Goal: Information Seeking & Learning: Learn about a topic

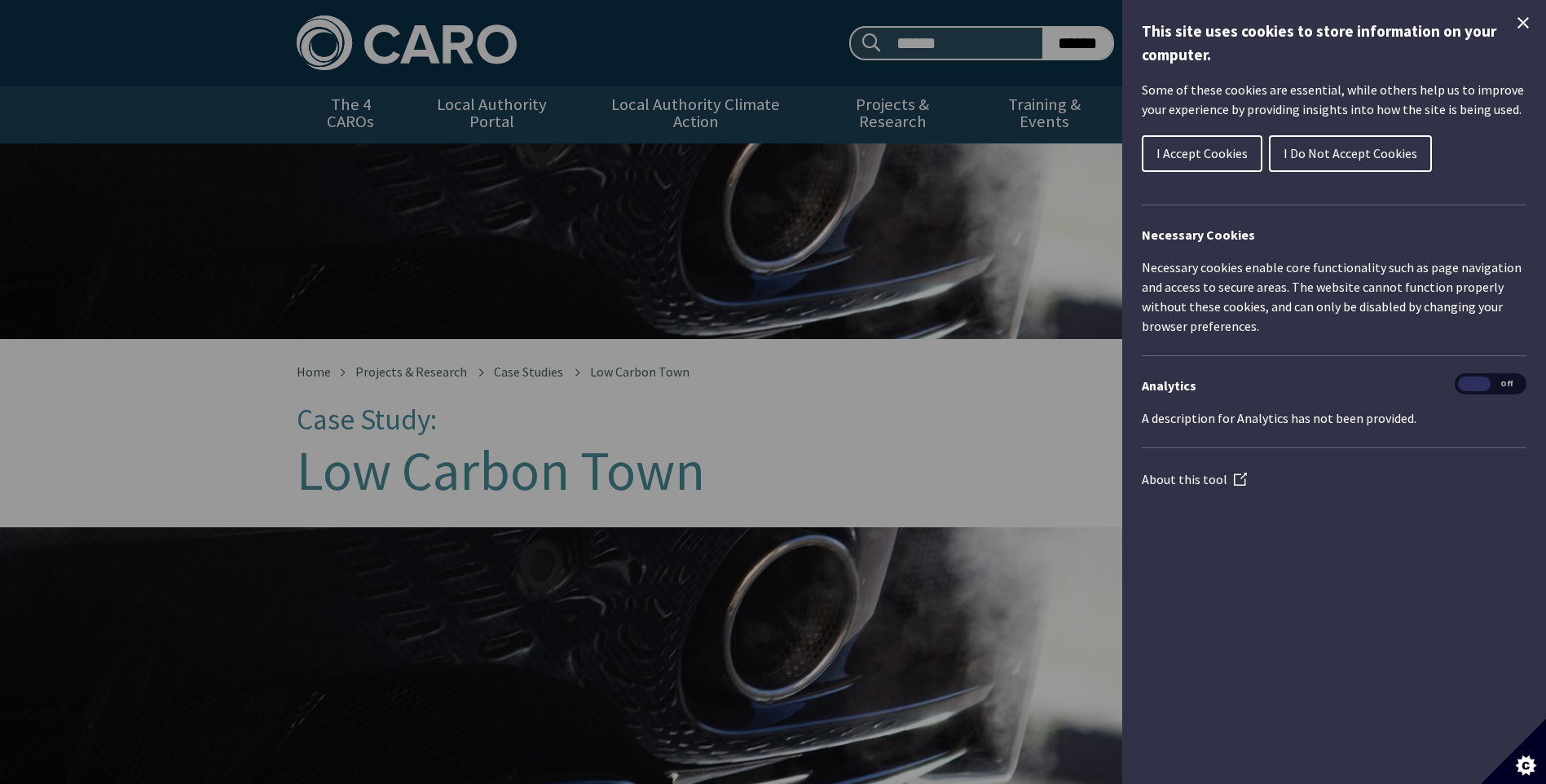
click at [268, 411] on div "Cookie preferences" at bounding box center [773, 392] width 1546 height 784
click at [1524, 32] on h1 "This site uses cookies to store information on your computer." at bounding box center [1333, 43] width 385 height 47
click at [1520, 24] on icon "Close Cookie Control" at bounding box center [1523, 23] width 20 height 20
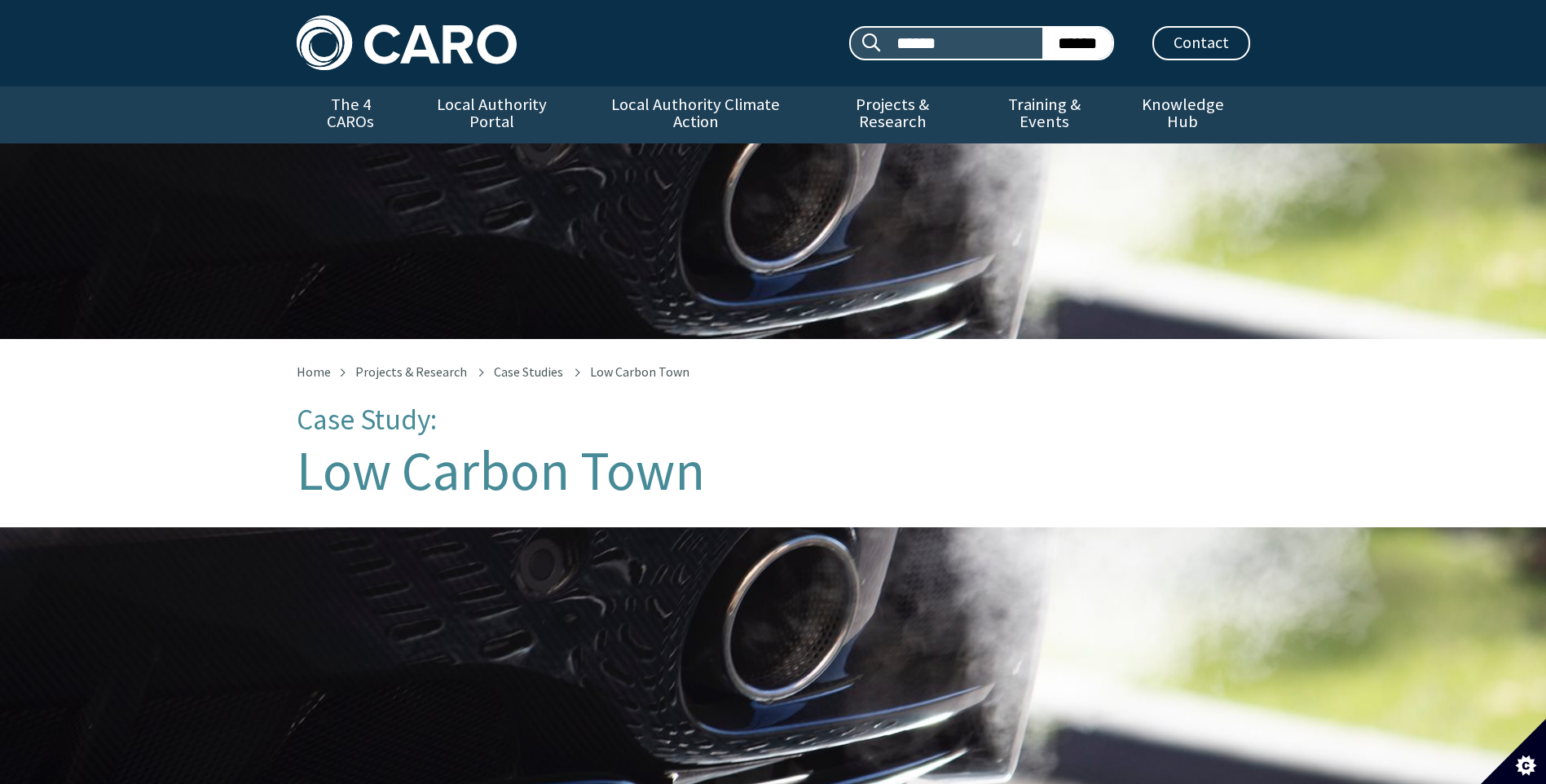
click at [183, 476] on div "Home Projects & Research Case Studies Low Carbon Town Case Study: Low Carbon To…" at bounding box center [773, 433] width 1546 height 189
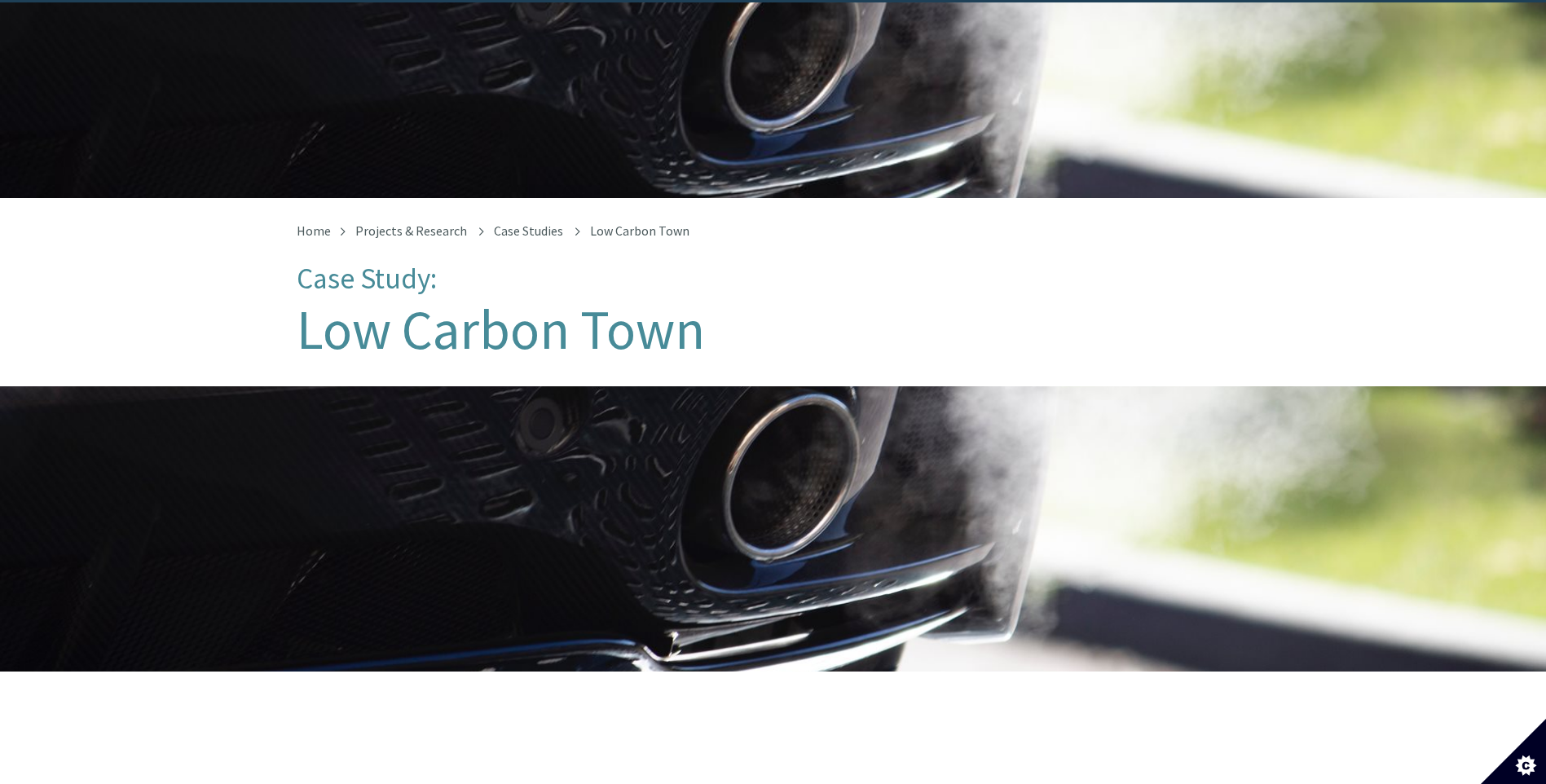
scroll to position [163, 0]
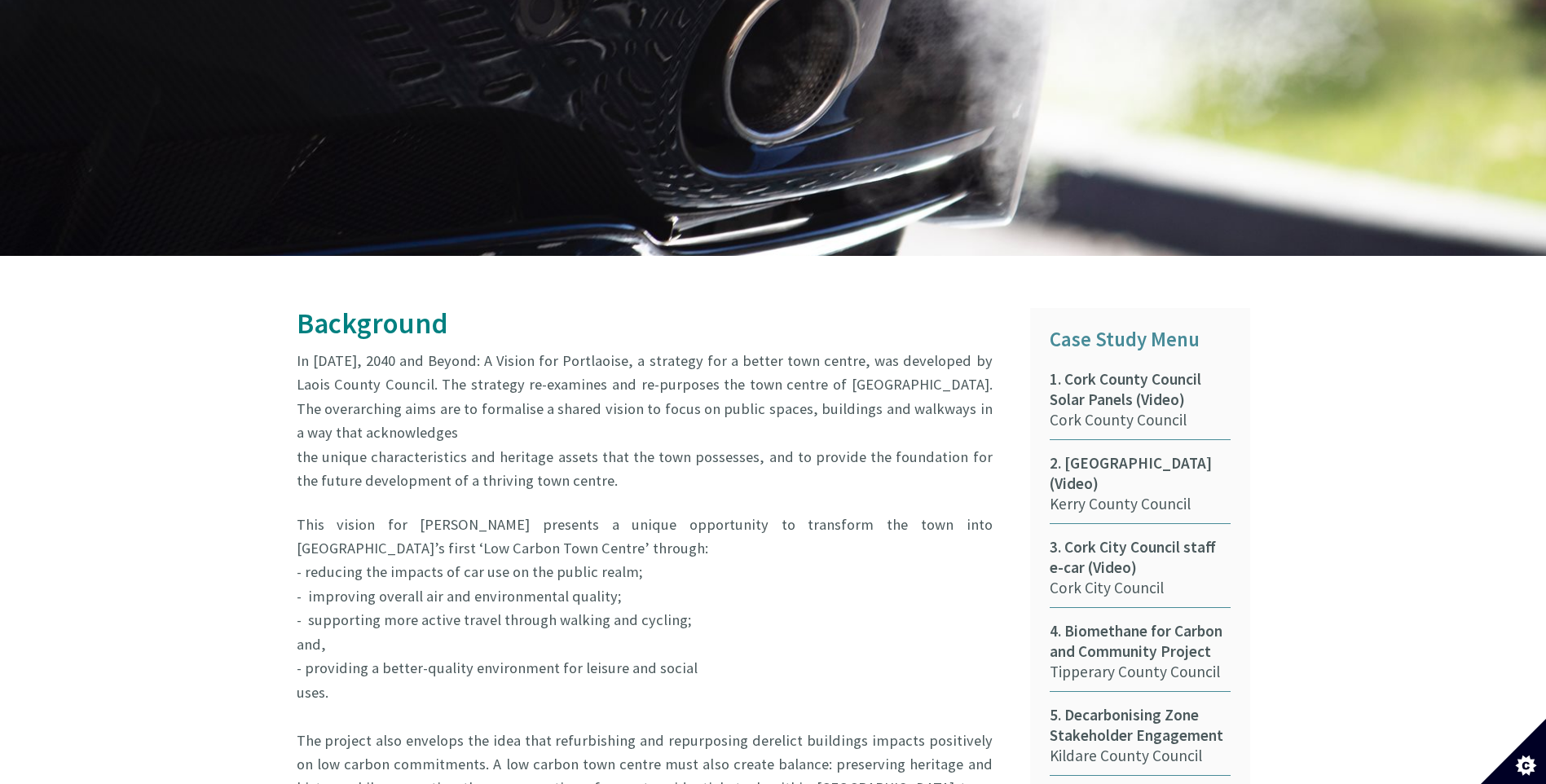
scroll to position [570, 0]
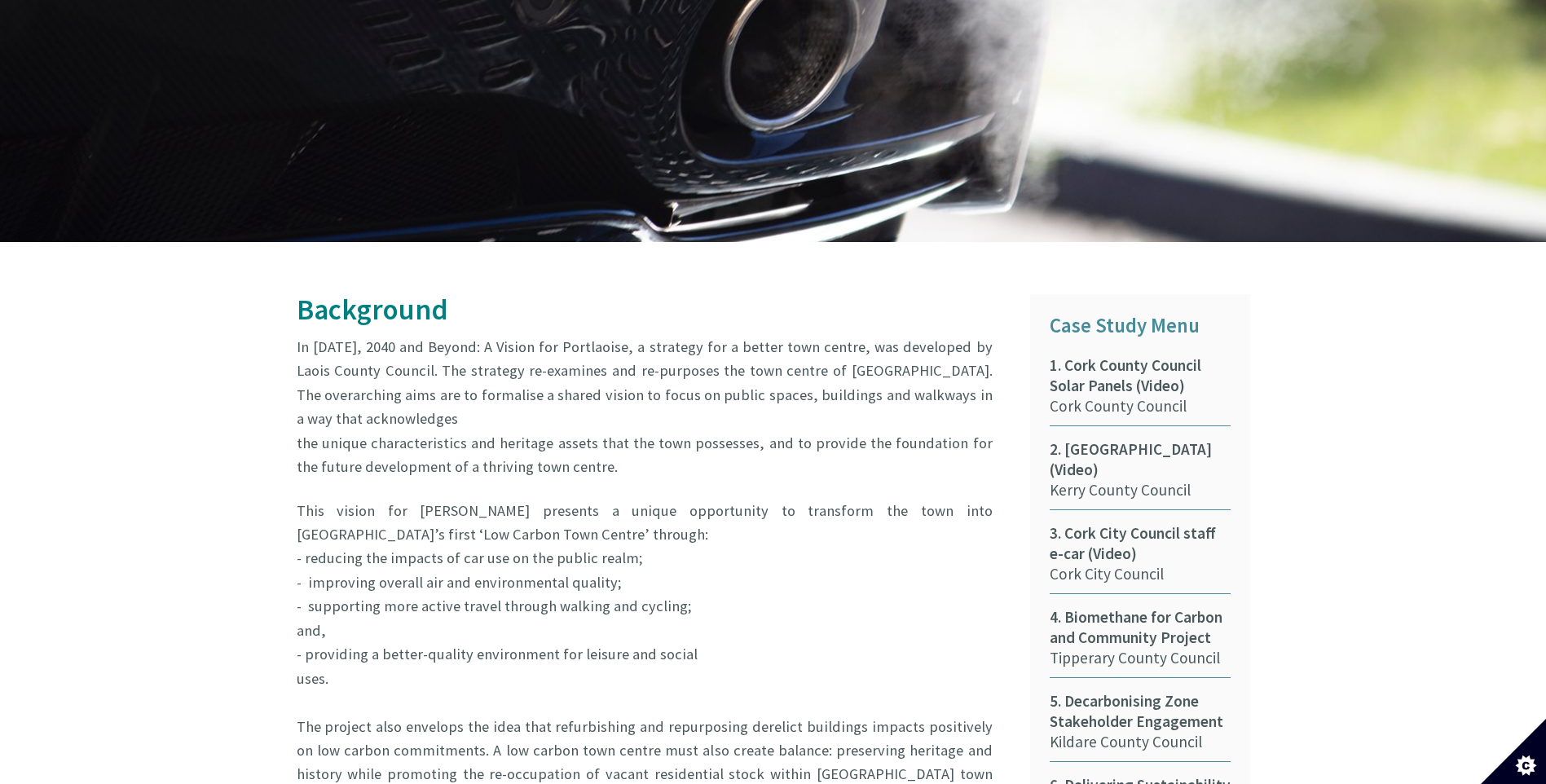
drag, startPoint x: 306, startPoint y: 514, endPoint x: 625, endPoint y: 543, distance: 320.3
click at [625, 543] on p "This vision for Portlaoise presents a unique opportunity to transform the town …" at bounding box center [644, 750] width 696 height 504
click at [379, 562] on p "This vision for Portlaoise presents a unique opportunity to transform the town …" at bounding box center [644, 750] width 696 height 504
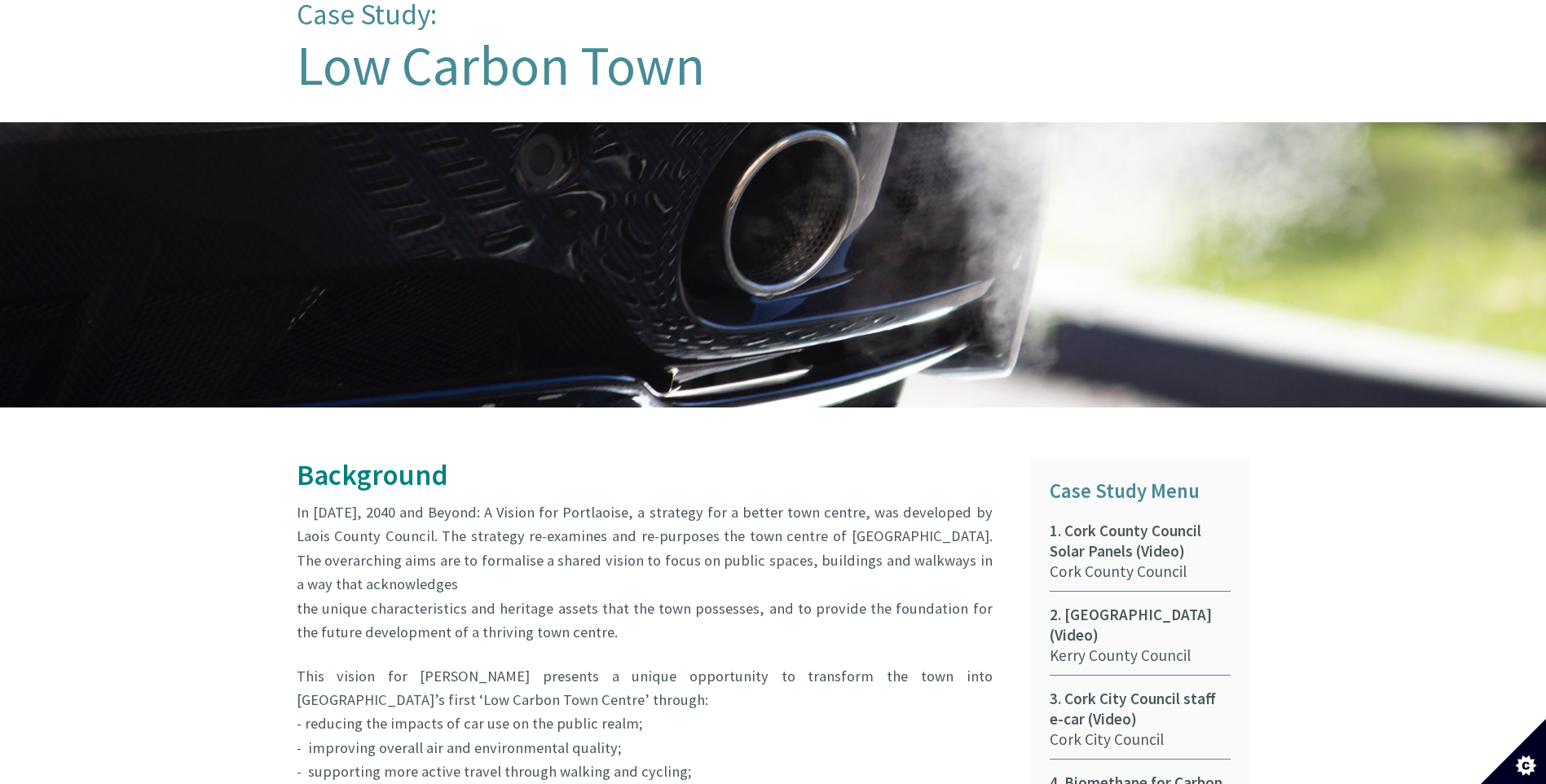
scroll to position [407, 0]
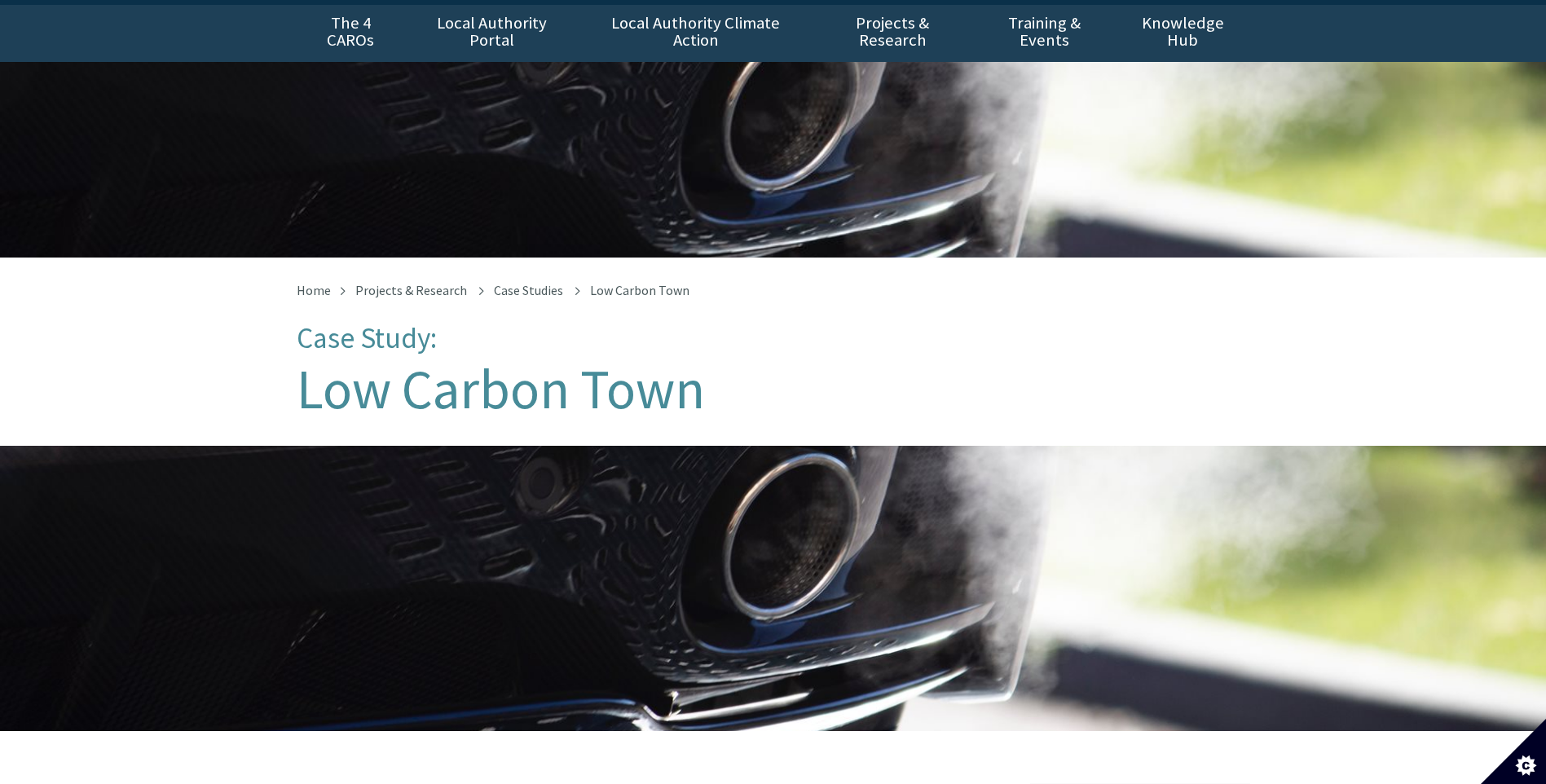
scroll to position [0, 0]
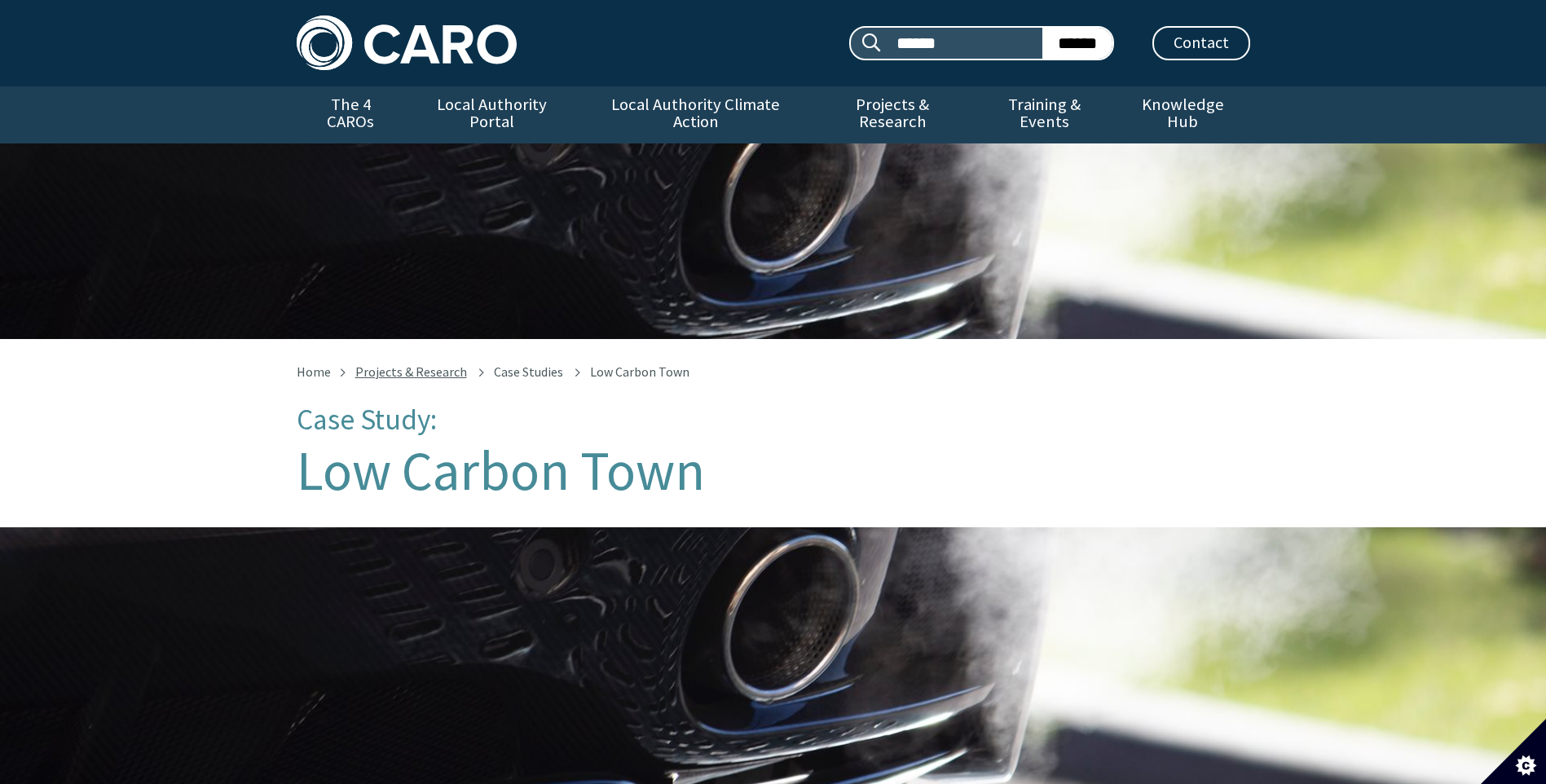
click at [406, 363] on link "Projects & Research" at bounding box center [410, 371] width 112 height 17
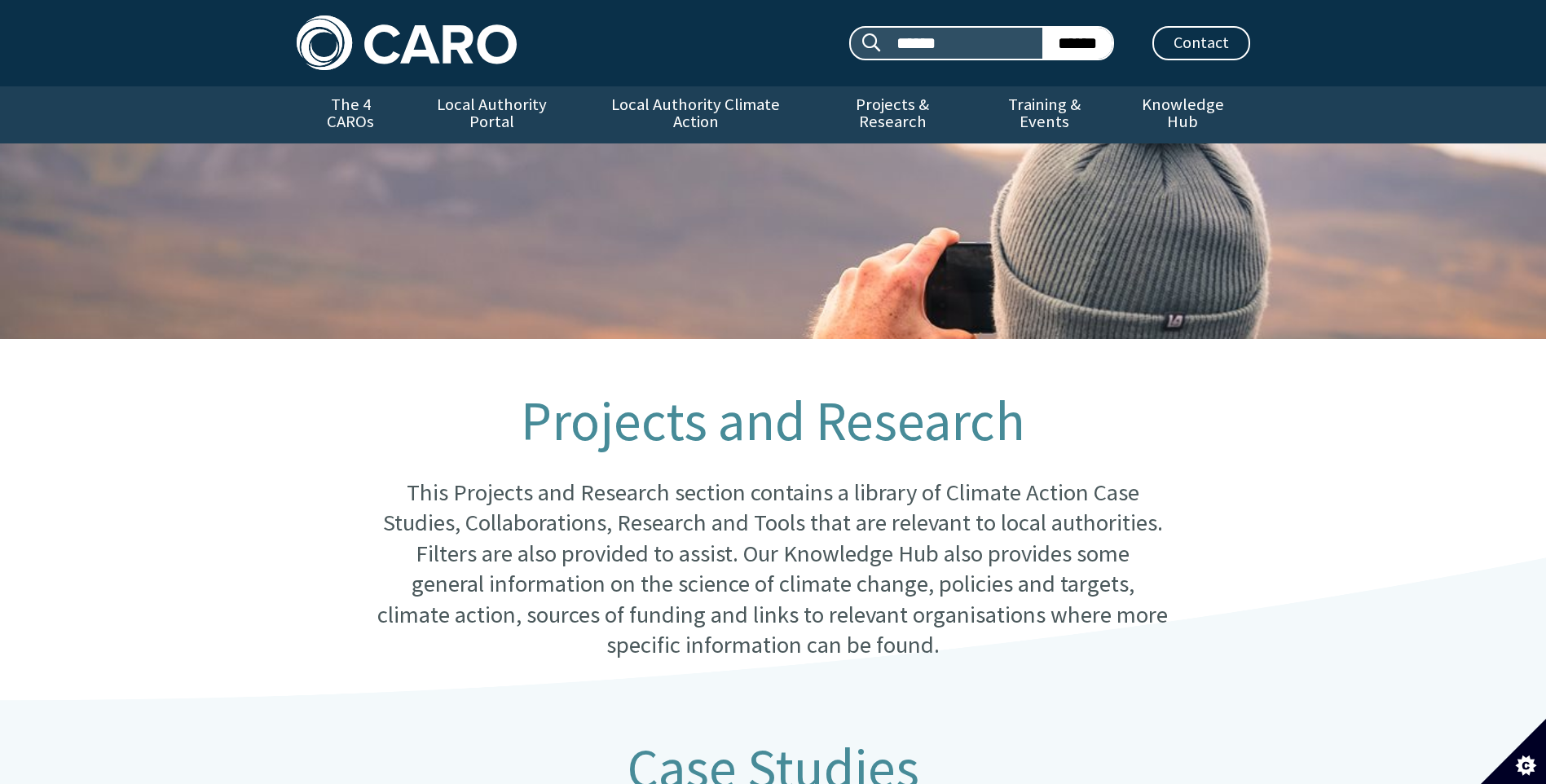
click at [371, 49] on img at bounding box center [407, 43] width 220 height 55
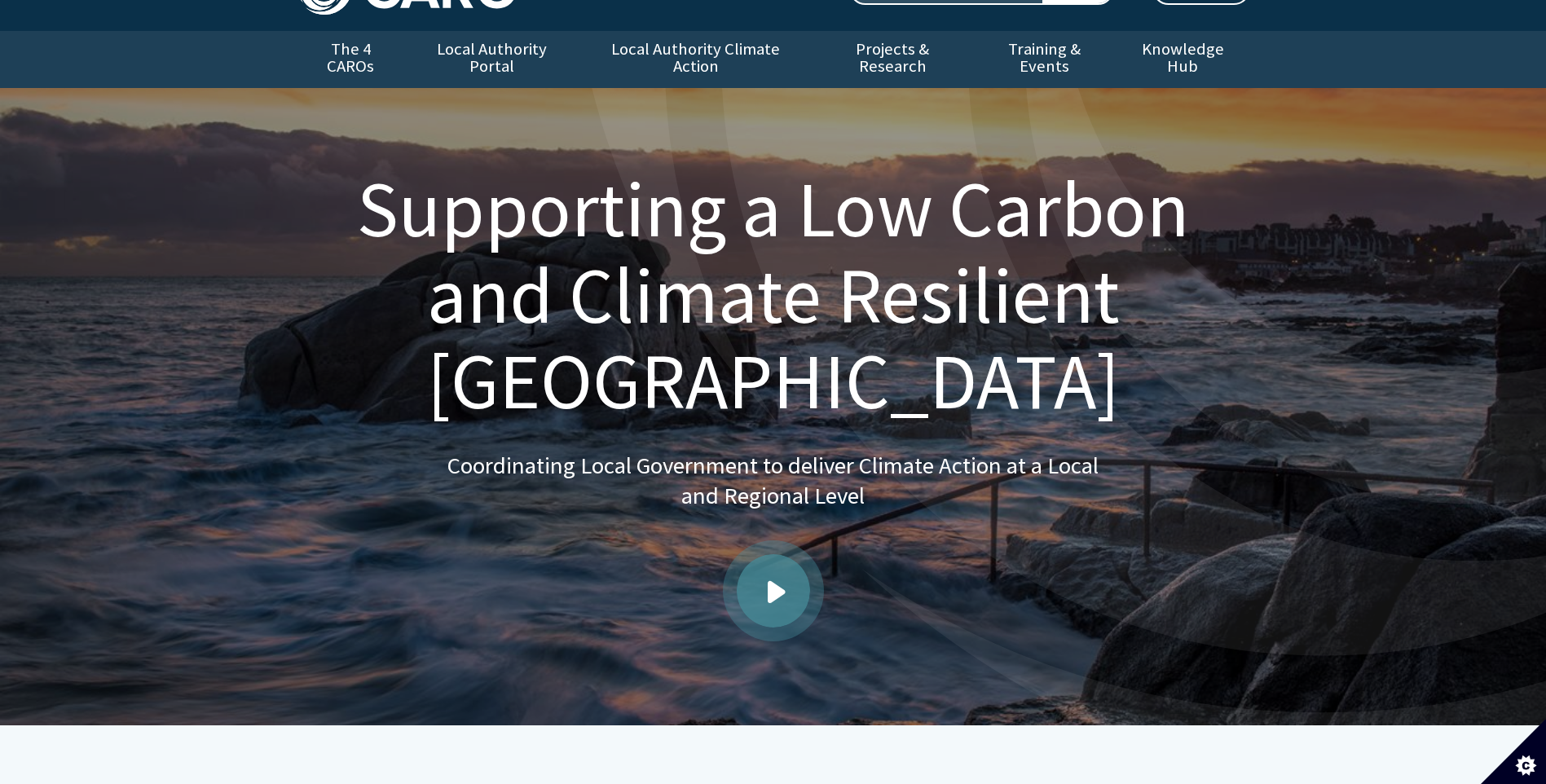
scroll to position [81, 0]
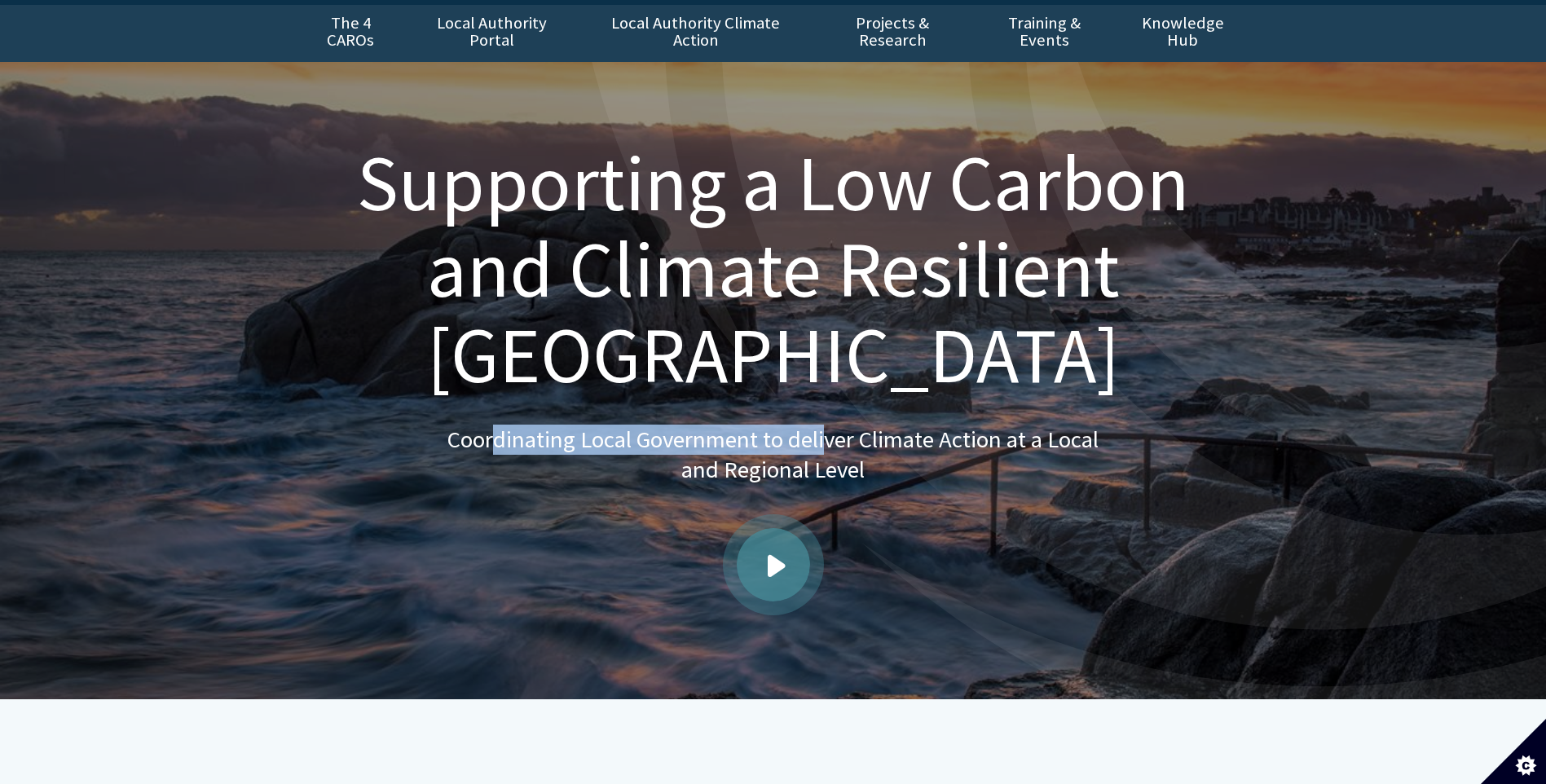
drag, startPoint x: 522, startPoint y: 419, endPoint x: 858, endPoint y: 437, distance: 336.5
click at [858, 437] on p "Coordinating Local Government to deliver Climate Action at a Local and Regional…" at bounding box center [773, 455] width 652 height 61
drag, startPoint x: 858, startPoint y: 437, endPoint x: 931, endPoint y: 446, distance: 73.6
click at [931, 446] on p "Coordinating Local Government to deliver Climate Action at a Local and Regional…" at bounding box center [773, 455] width 652 height 61
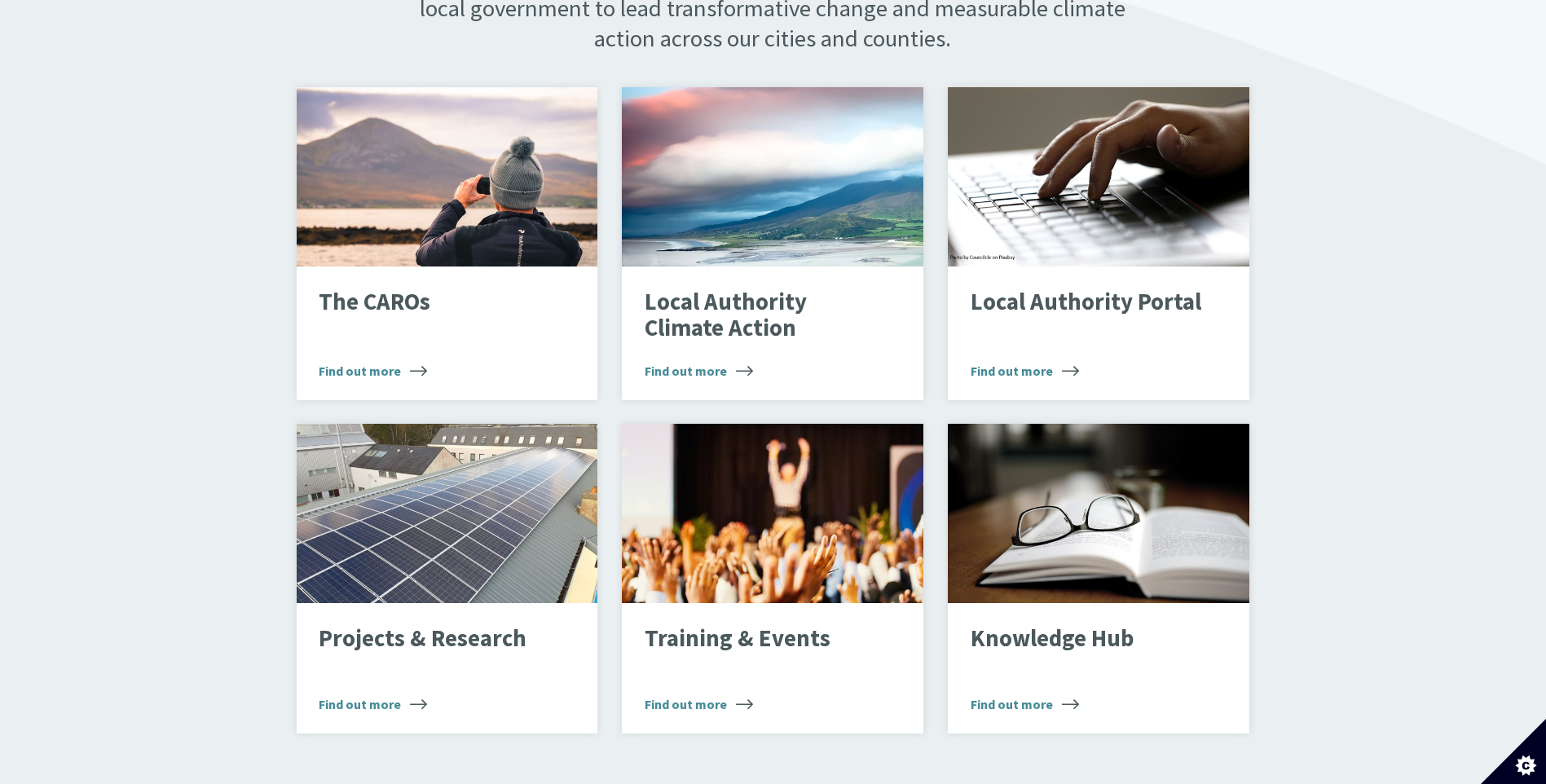
scroll to position [1059, 0]
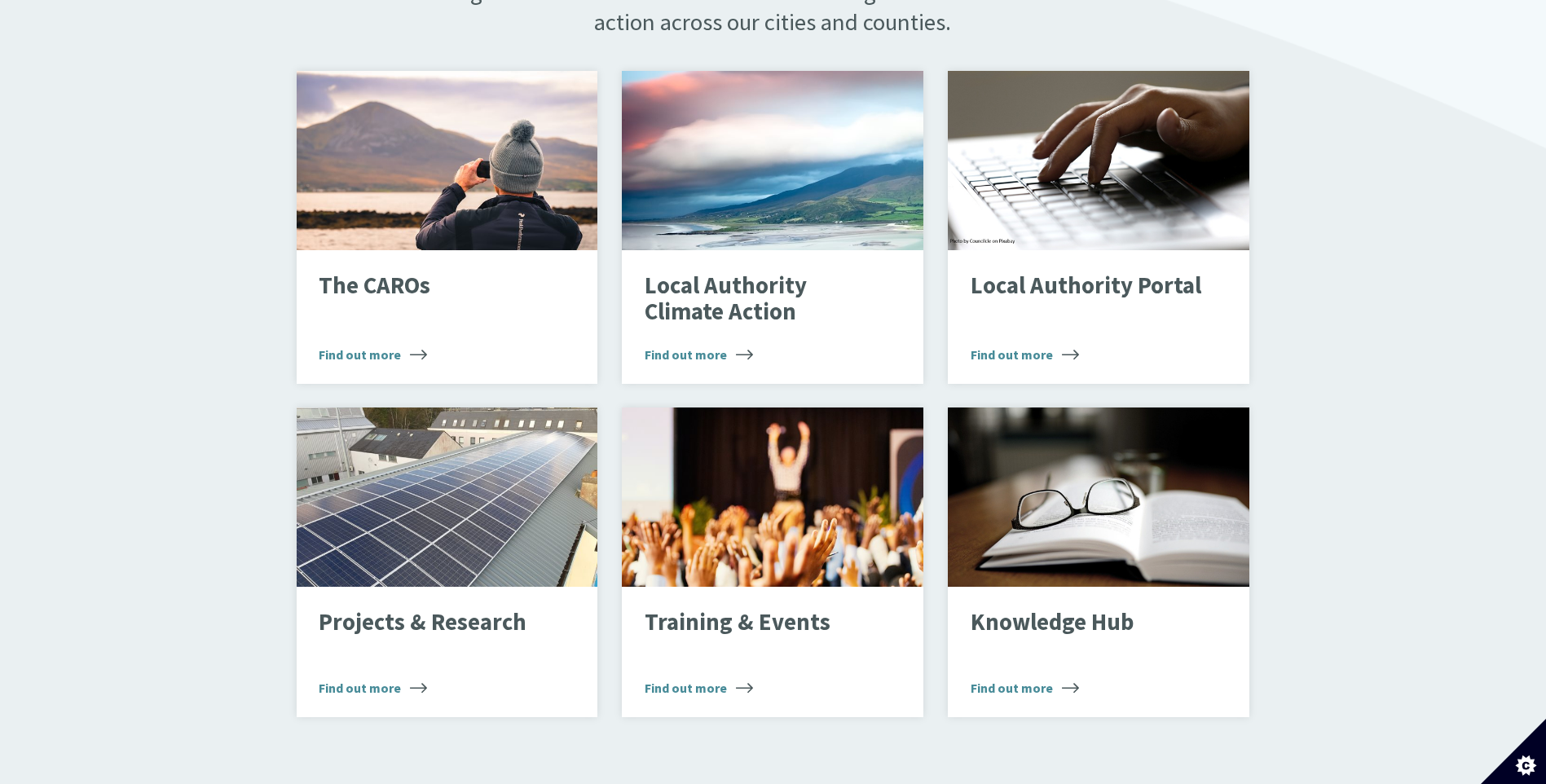
click at [1450, 306] on div "The Climate Action Regional Offices The Mission of the Climate Action Regional …" at bounding box center [773, 568] width 1546 height 1695
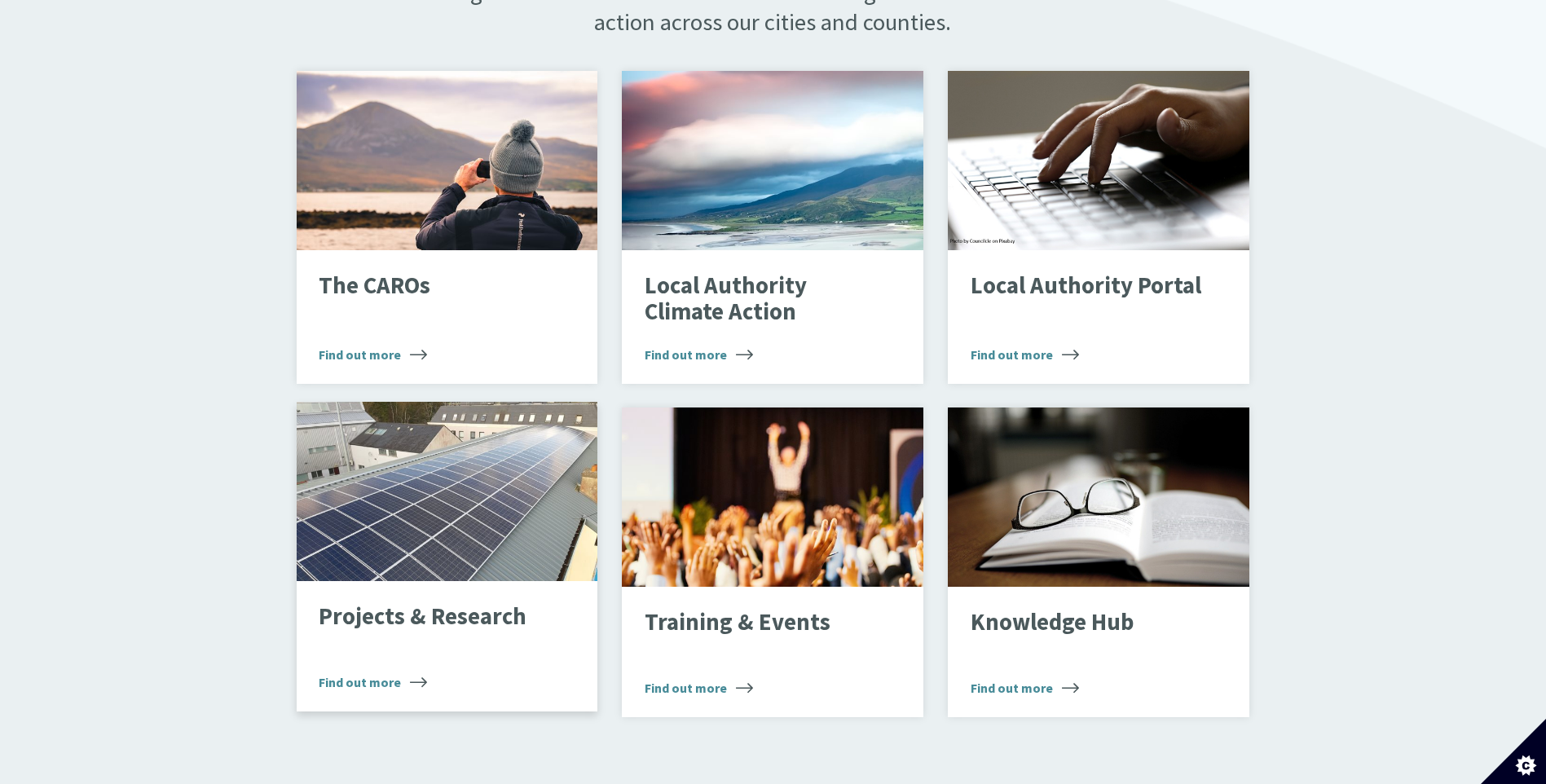
click at [472, 581] on div "Projects & Research Find out more" at bounding box center [448, 646] width 301 height 131
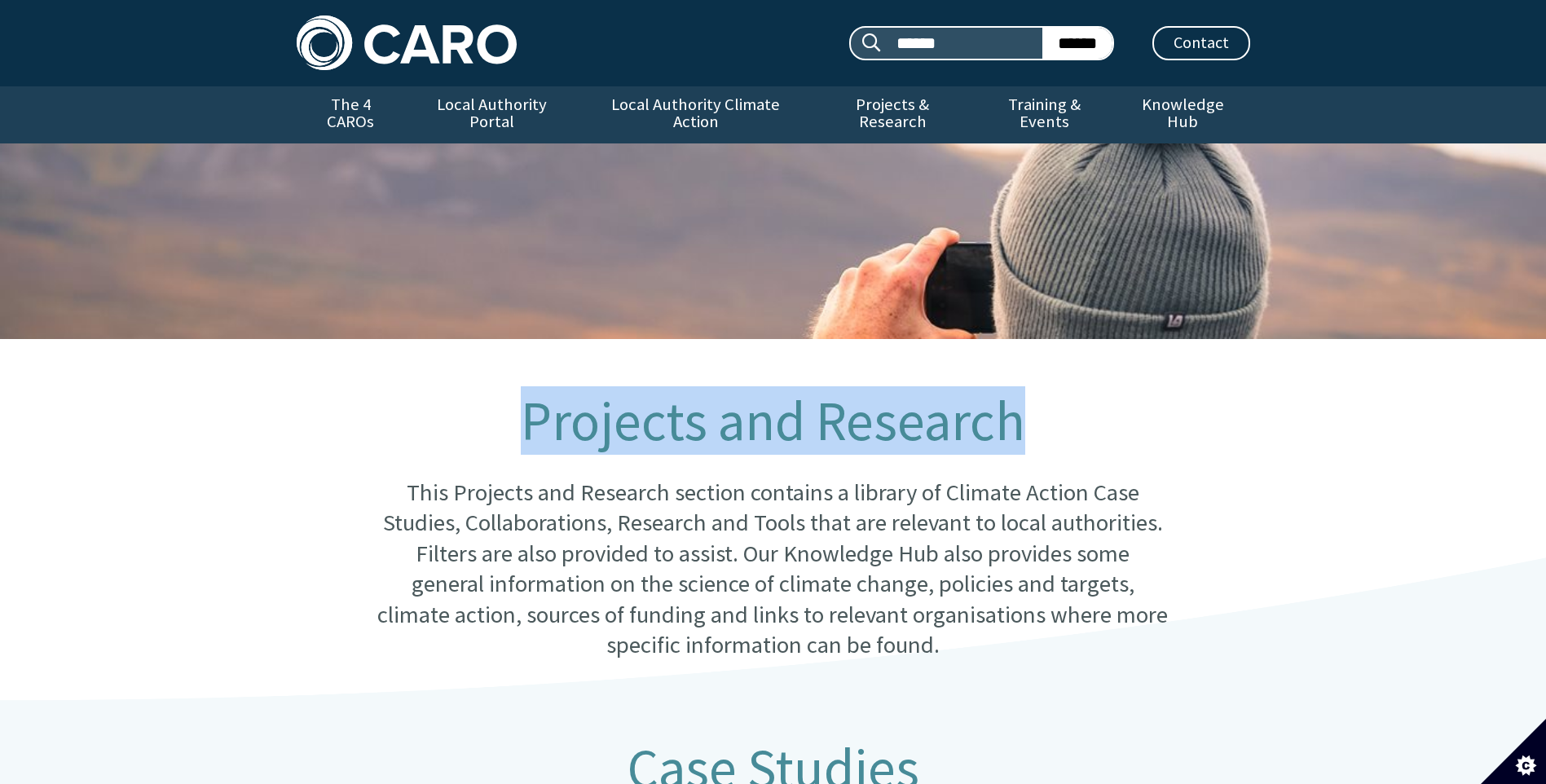
drag, startPoint x: 532, startPoint y: 407, endPoint x: 1090, endPoint y: 407, distance: 558.0
click at [1090, 407] on h1 "Projects and Research" at bounding box center [772, 421] width 790 height 60
click at [841, 428] on h1 "Projects and Research" at bounding box center [772, 421] width 790 height 60
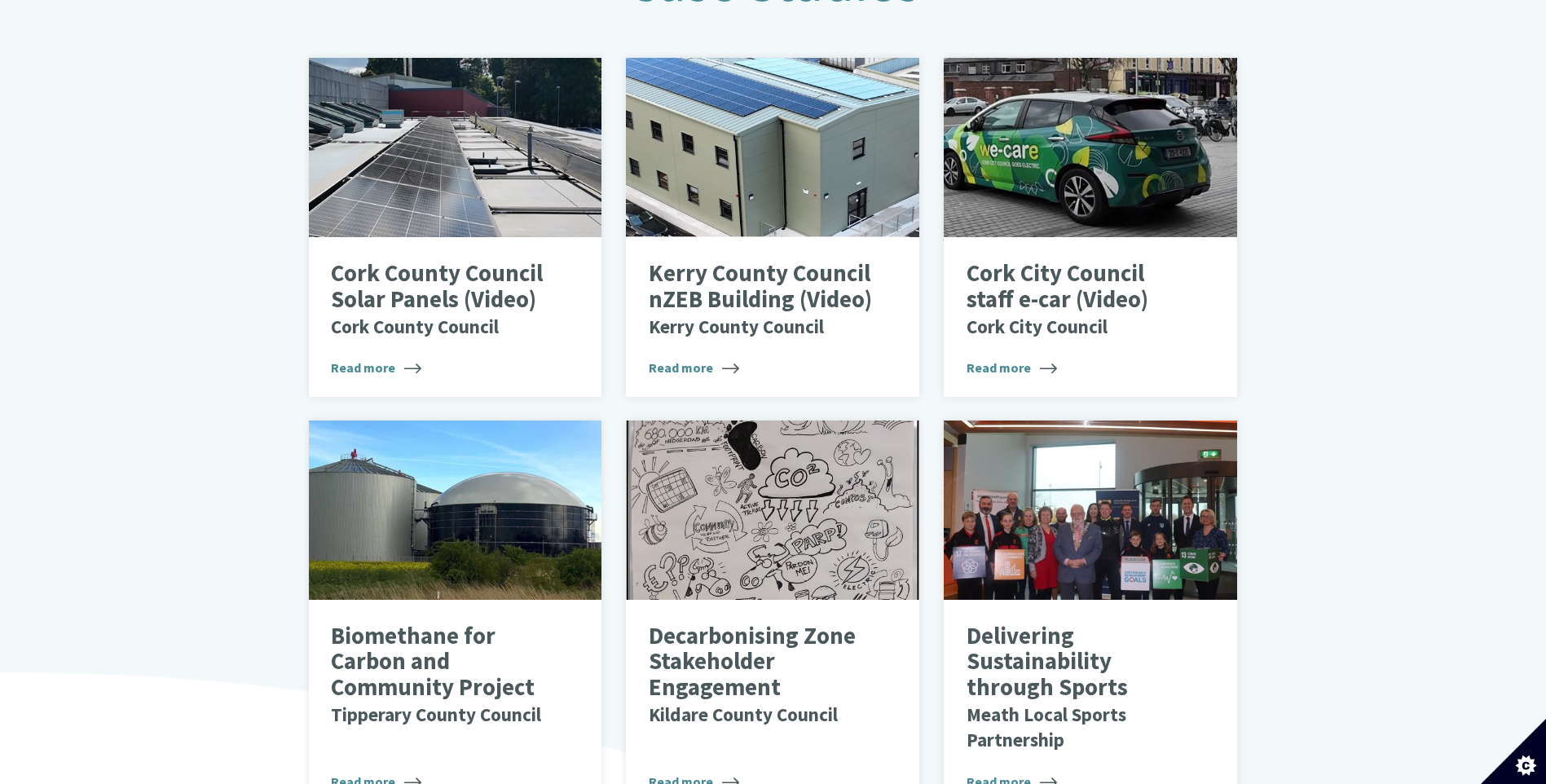
scroll to position [815, 0]
